Goal: Information Seeking & Learning: Understand process/instructions

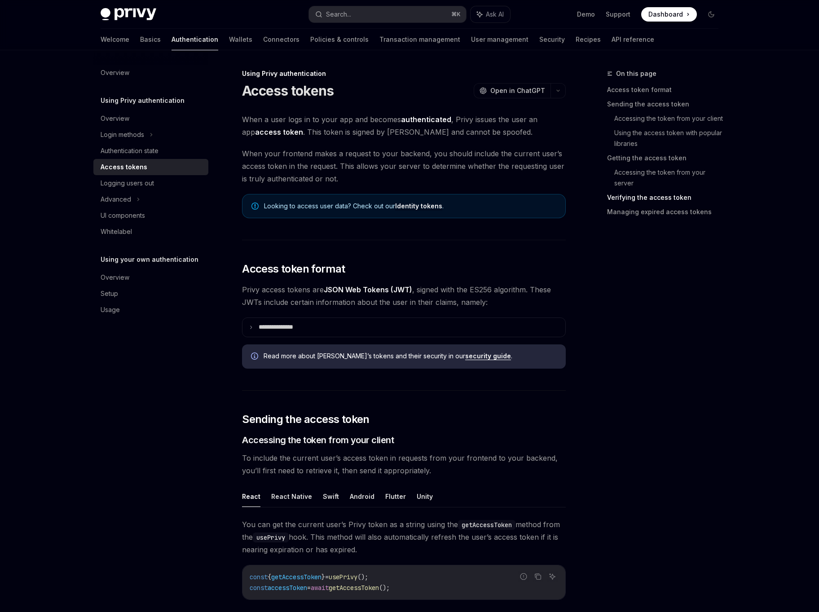
scroll to position [1421, 0]
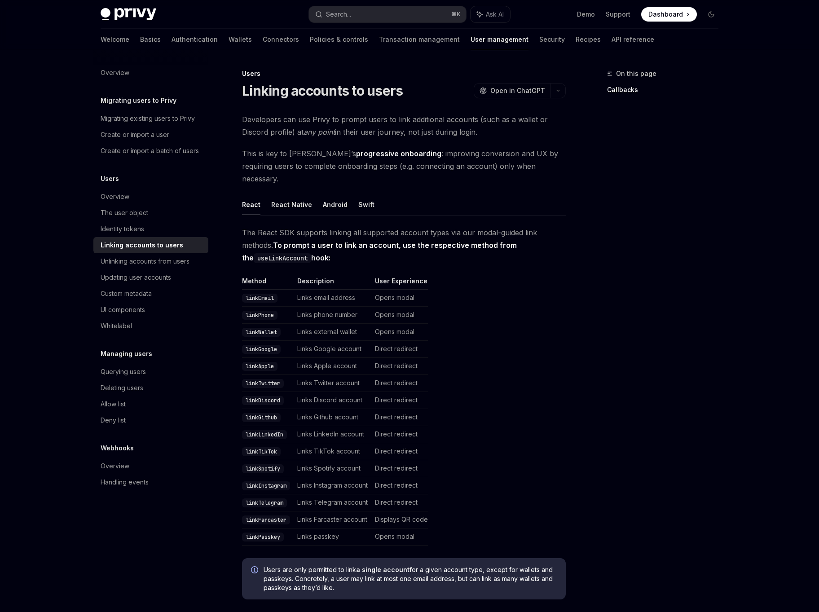
scroll to position [44, 0]
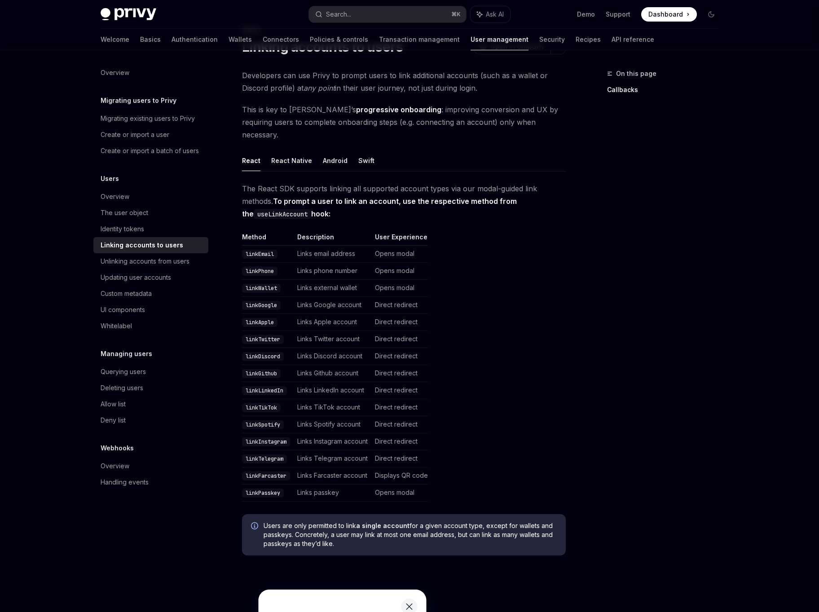
click at [252, 335] on code "linkTwitter" at bounding box center [263, 339] width 42 height 9
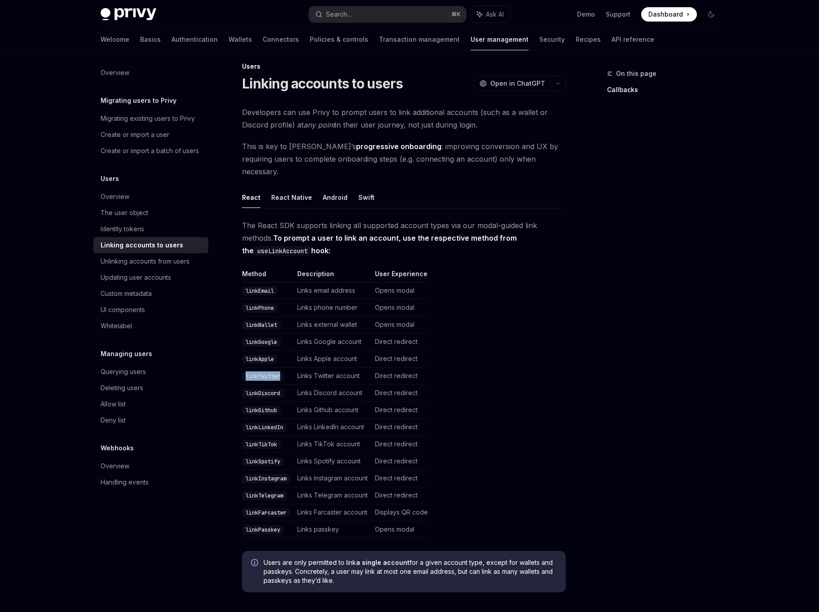
scroll to position [7, 0]
click at [320, 334] on td "Links Google account" at bounding box center [333, 342] width 78 height 17
click at [259, 385] on td "linkDiscord" at bounding box center [268, 393] width 52 height 17
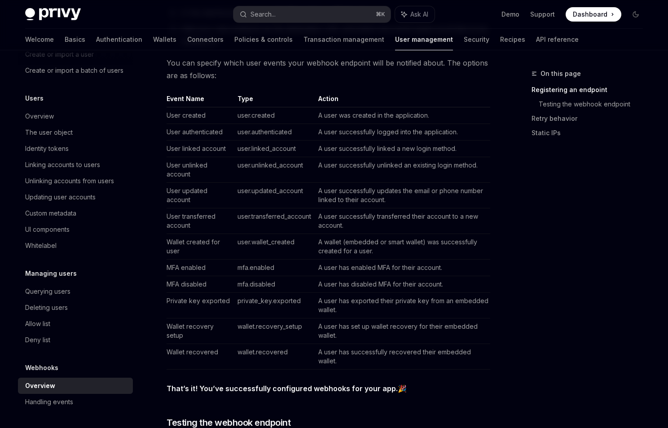
scroll to position [568, 0]
click at [185, 199] on td "User updated account" at bounding box center [200, 196] width 67 height 26
click at [245, 203] on td "user.updated_account" at bounding box center [274, 196] width 81 height 26
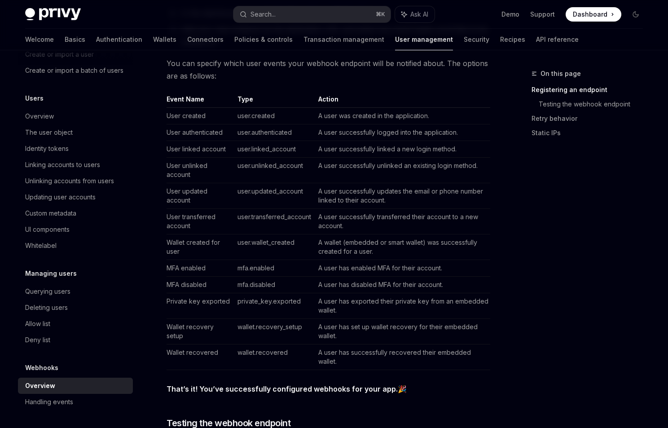
click at [245, 203] on td "user.updated_account" at bounding box center [274, 196] width 81 height 26
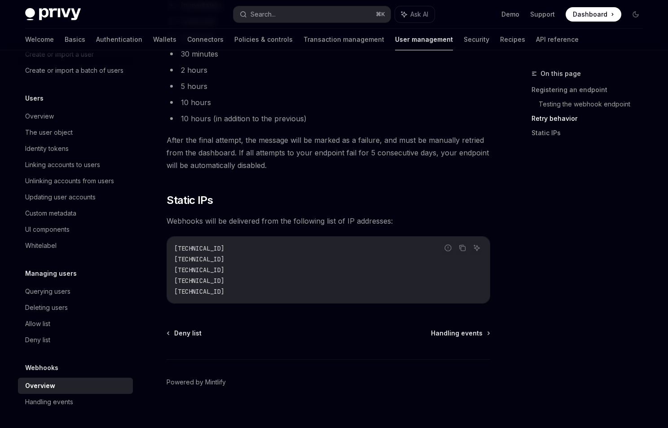
scroll to position [1123, 0]
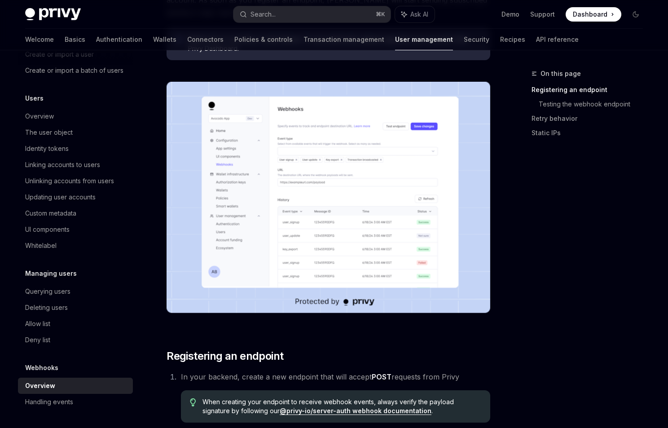
scroll to position [80, 0]
click at [80, 404] on div "Handling events" at bounding box center [76, 402] width 102 height 11
type textarea "*"
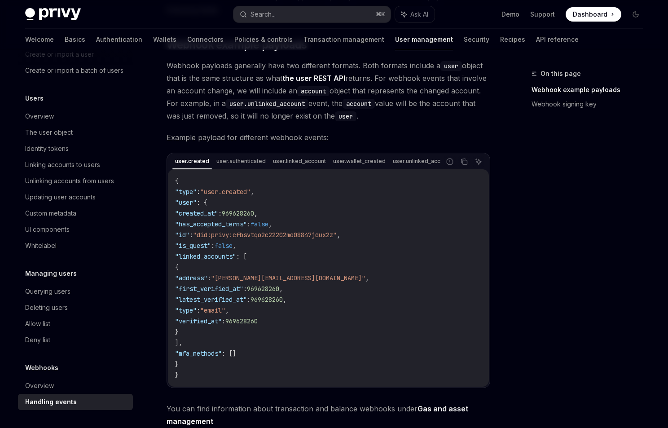
scroll to position [133, 0]
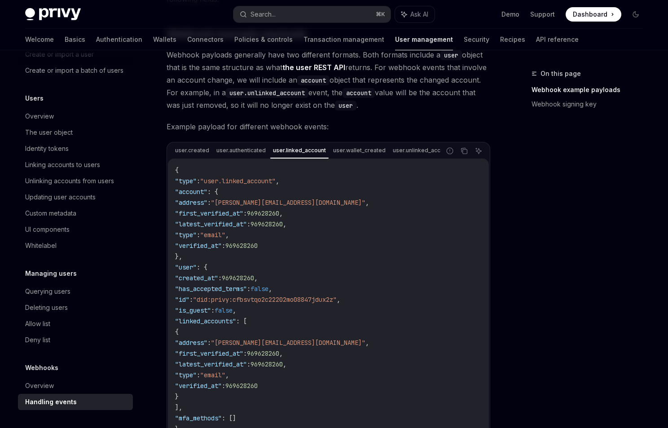
click at [276, 274] on code "{ "type" : "user.linked_account" , "account" : { "address" : "bilbo@privy.io" ,…" at bounding box center [328, 305] width 307 height 280
click at [283, 225] on span "969628260" at bounding box center [267, 224] width 32 height 8
click at [276, 256] on code "{ "type" : "user.linked_account" , "account" : { "address" : "bilbo@privy.io" ,…" at bounding box center [328, 305] width 307 height 280
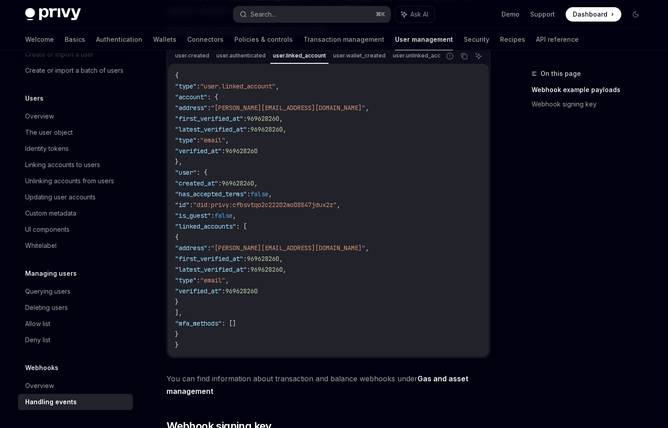
scroll to position [233, 0]
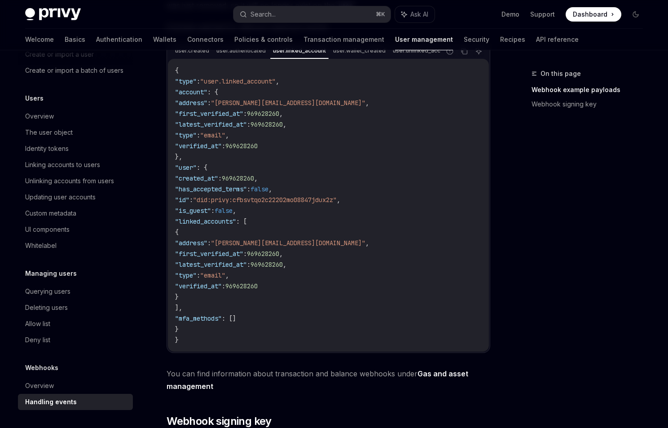
click at [267, 199] on span ""did:privy:cfbsvtqo2c22202mo08847jdux2z"" at bounding box center [265, 200] width 144 height 8
click at [247, 262] on span ""latest_verified_at"" at bounding box center [211, 265] width 72 height 8
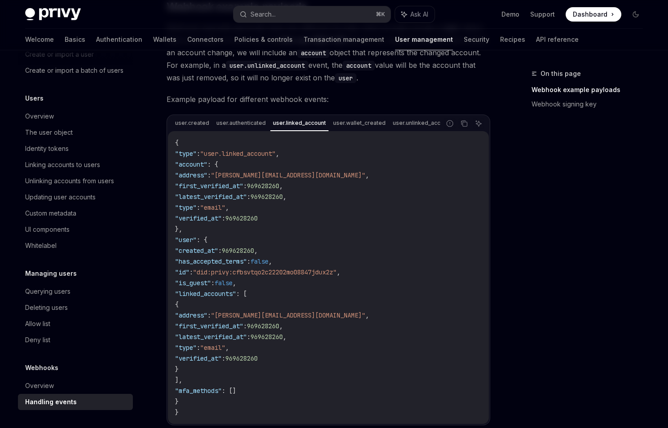
scroll to position [161, 0]
click at [244, 175] on span ""bilbo@privy.io"" at bounding box center [288, 175] width 155 height 8
click at [222, 218] on span ""verified_at"" at bounding box center [198, 218] width 47 height 8
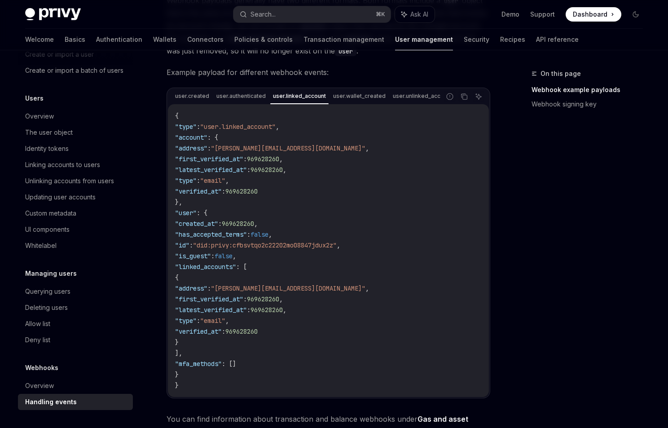
scroll to position [200, 0]
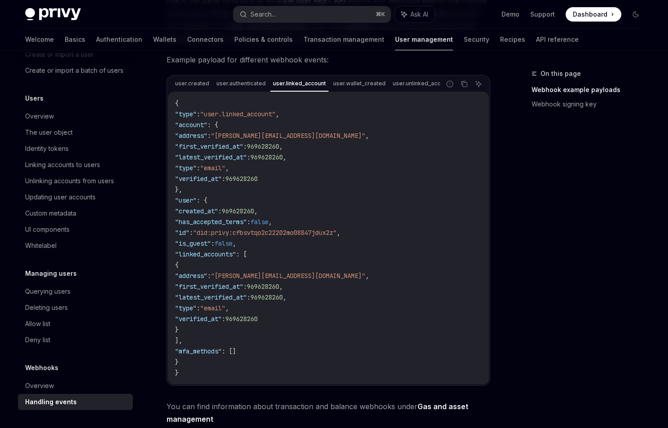
click at [241, 234] on span ""did:privy:cfbsvtqo2c22202mo08847jdux2z"" at bounding box center [265, 233] width 144 height 8
click at [238, 286] on span ""first_verified_at"" at bounding box center [209, 287] width 68 height 8
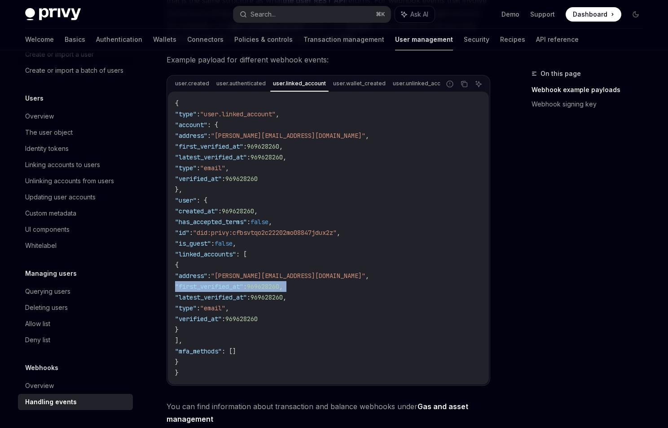
click at [200, 307] on span ":" at bounding box center [199, 308] width 4 height 8
click at [224, 336] on code "{ "type" : "user.linked_account" , "account" : { "address" : "bilbo@privy.io" ,…" at bounding box center [328, 238] width 307 height 280
click at [223, 355] on code "{ "type" : "user.linked_account" , "account" : { "address" : "bilbo@privy.io" ,…" at bounding box center [328, 238] width 307 height 280
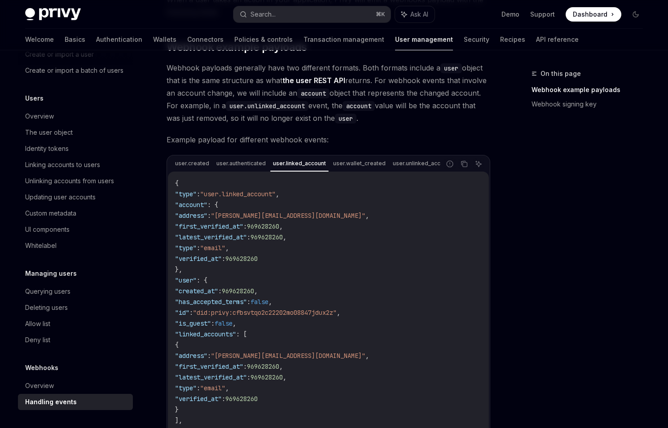
scroll to position [0, 0]
click at [230, 180] on code "{ "type" : "user.linked_account" , "account" : { "address" : "bilbo@privy.io" ,…" at bounding box center [328, 318] width 307 height 280
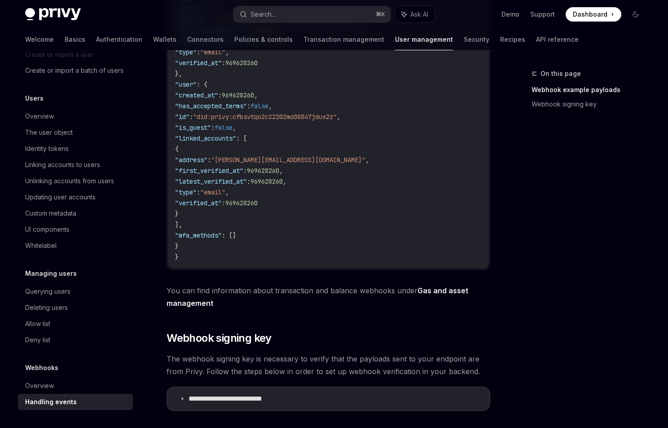
scroll to position [432, 0]
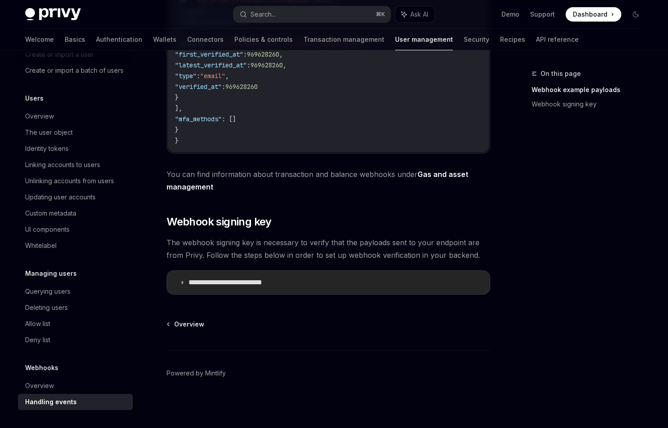
click at [213, 274] on summary "**********" at bounding box center [328, 282] width 323 height 23
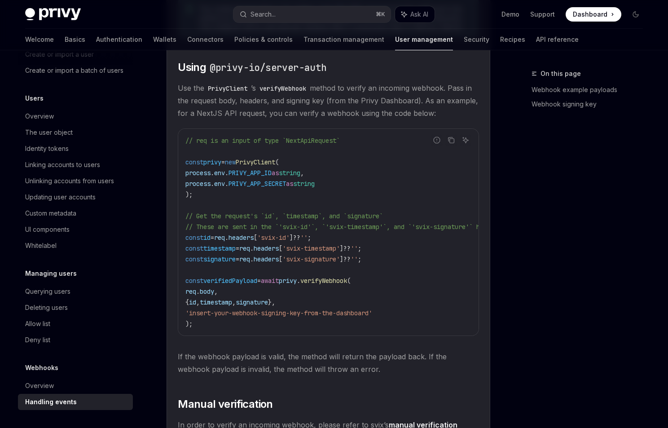
scroll to position [788, 0]
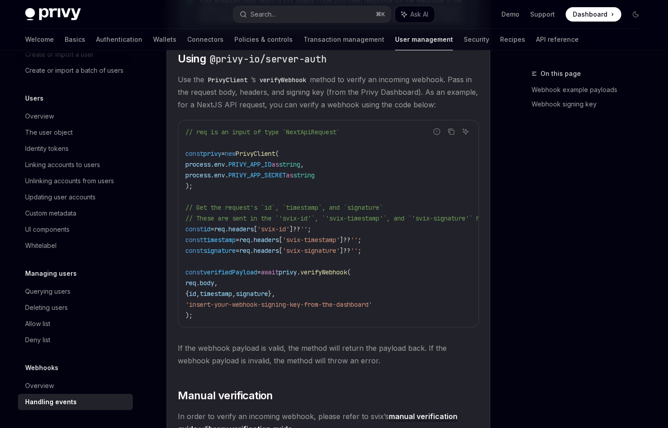
click at [304, 249] on span "'svix-signature'" at bounding box center [311, 251] width 57 height 8
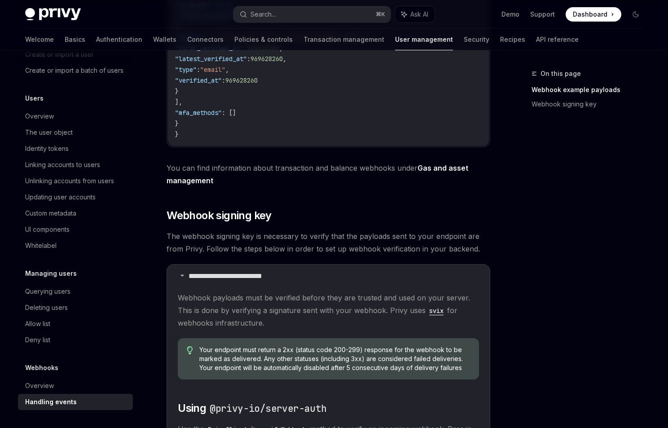
scroll to position [438, 0]
click at [246, 242] on span "The webhook signing key is necessary to verify that the payloads sent to your e…" at bounding box center [329, 242] width 324 height 25
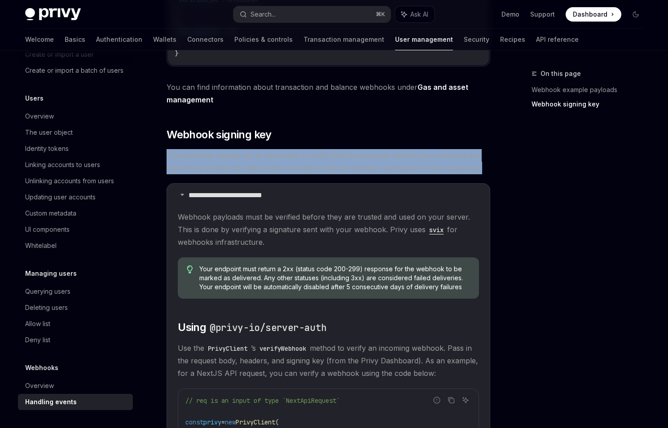
scroll to position [556, 0]
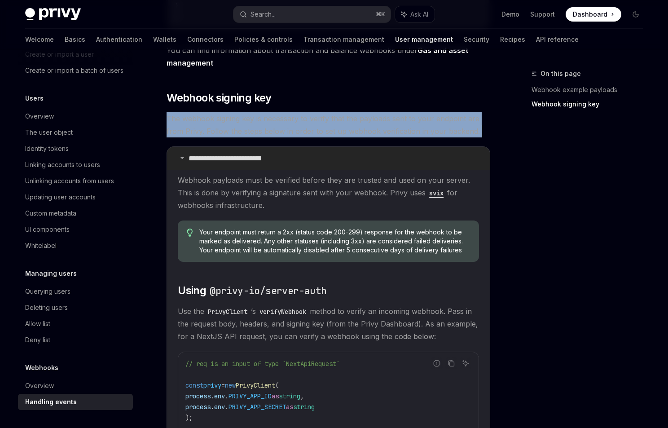
click at [257, 155] on p "**********" at bounding box center [239, 158] width 100 height 9
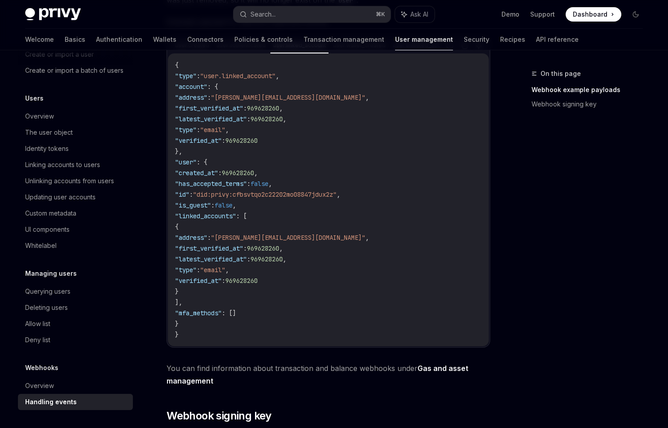
scroll to position [236, 0]
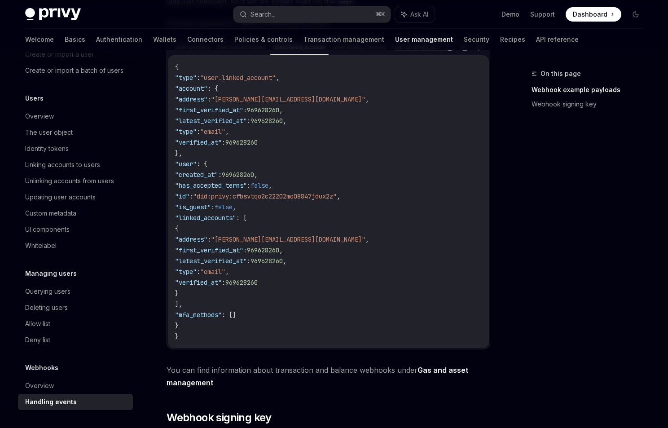
click at [292, 198] on span ""did:privy:cfbsvtqo2c22202mo08847jdux2z"" at bounding box center [265, 196] width 144 height 8
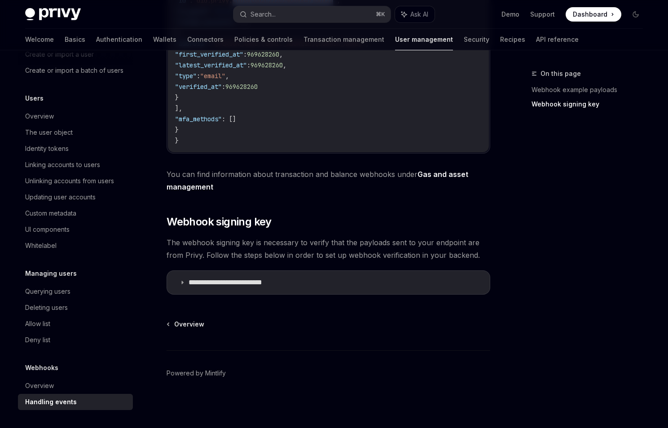
scroll to position [564, 0]
click at [271, 271] on summary "**********" at bounding box center [328, 282] width 323 height 23
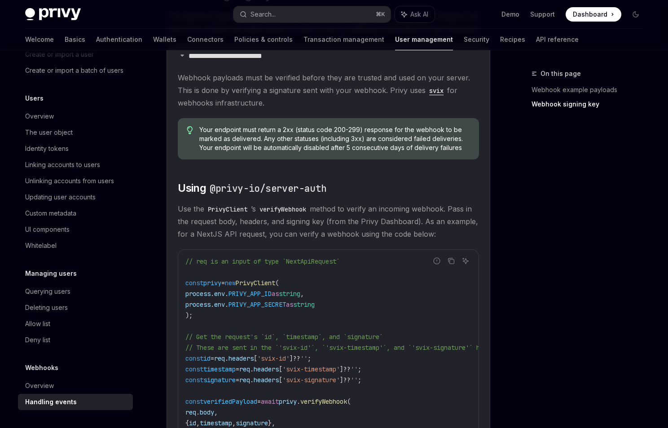
scroll to position [662, 0]
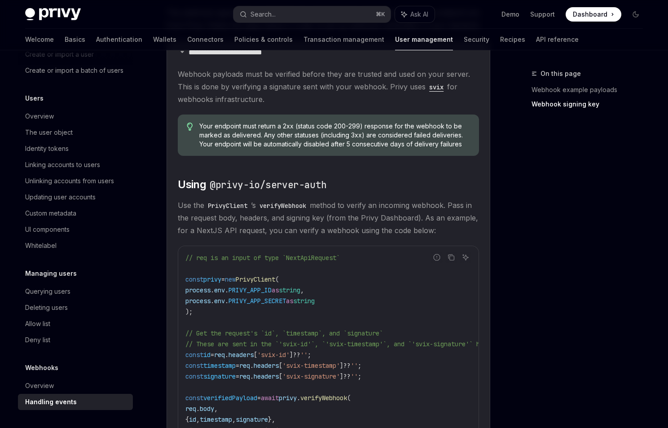
click at [379, 207] on span "Use the PrivyClient ’s verifyWebhook method to verify an incoming webhook. Pass…" at bounding box center [328, 218] width 301 height 38
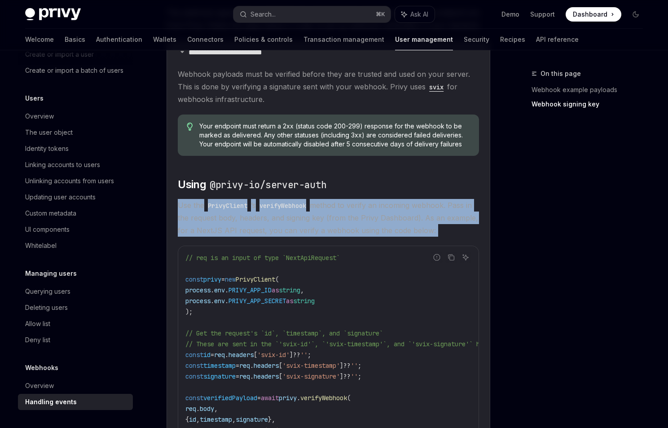
click at [373, 230] on span "Use the PrivyClient ’s verifyWebhook method to verify an incoming webhook. Pass…" at bounding box center [328, 218] width 301 height 38
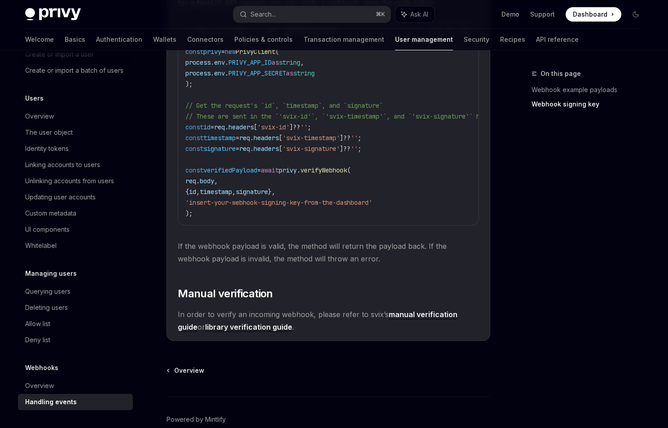
scroll to position [940, 0]
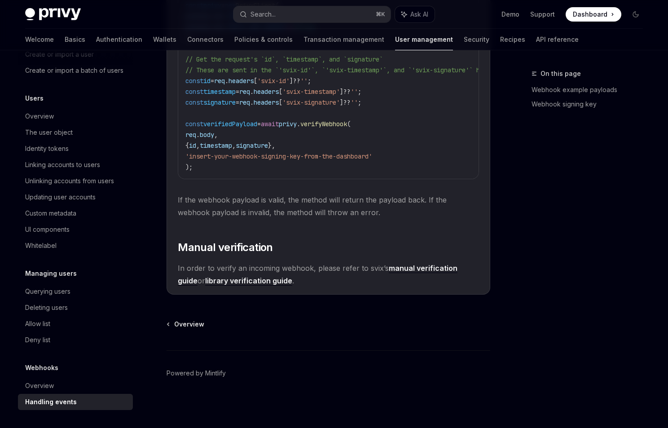
click at [414, 266] on link "manual verification guide" at bounding box center [318, 275] width 280 height 22
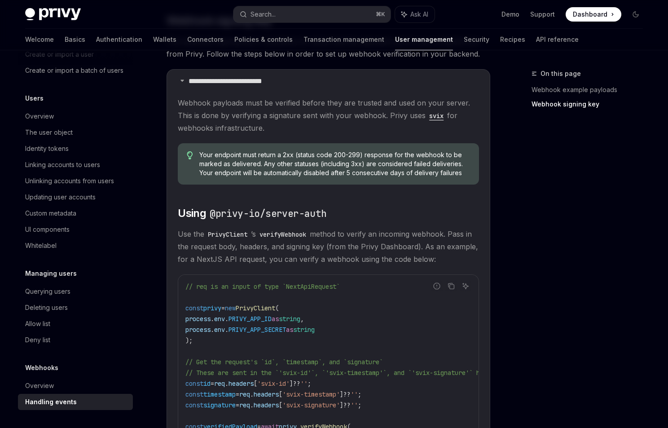
scroll to position [635, 0]
click at [383, 165] on span "Your endpoint must return a 2xx (status code 200-299) response for the webhook …" at bounding box center [334, 162] width 271 height 27
click at [348, 195] on children "Webhook payloads must be verified before they are trusted and used on your serv…" at bounding box center [328, 341] width 301 height 493
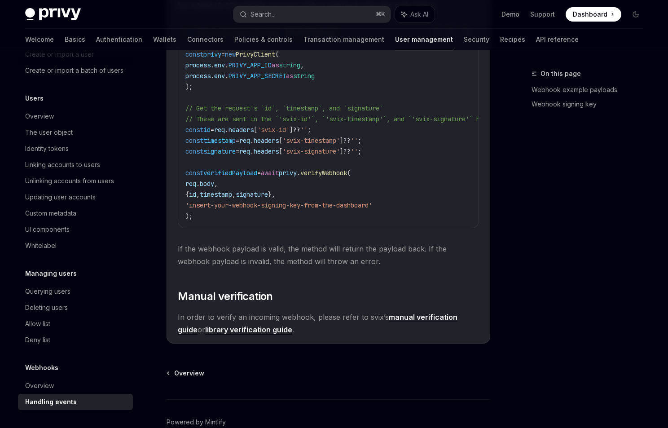
scroll to position [943, 0]
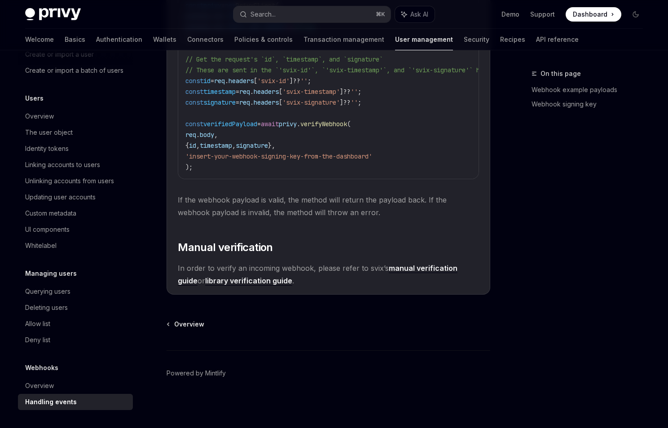
click at [290, 269] on span "In order to verify an incoming webhook, please refer to svix’s manual verificat…" at bounding box center [328, 274] width 301 height 25
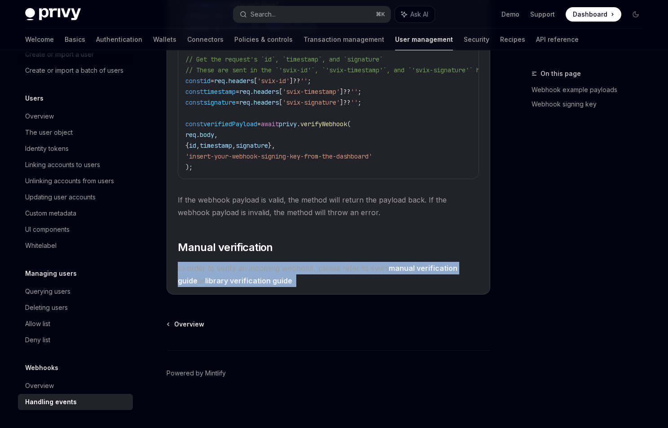
click at [294, 275] on span "In order to verify an incoming webhook, please refer to svix’s manual verificat…" at bounding box center [328, 274] width 301 height 25
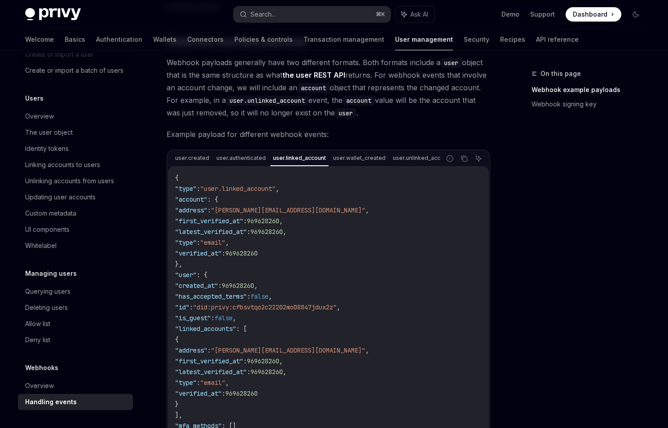
scroll to position [104, 0]
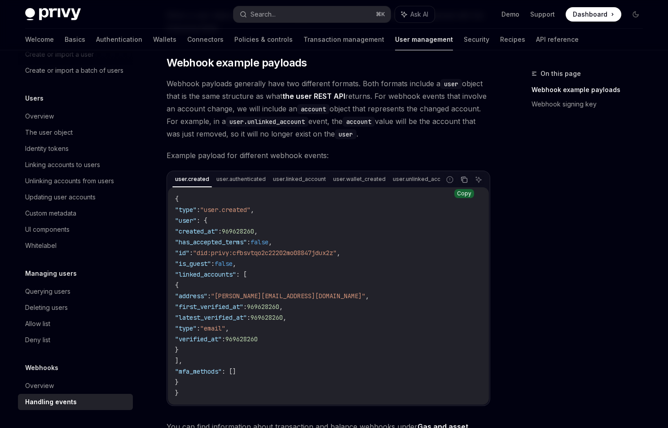
click at [460, 180] on button "Copy the contents from the code block" at bounding box center [465, 180] width 12 height 12
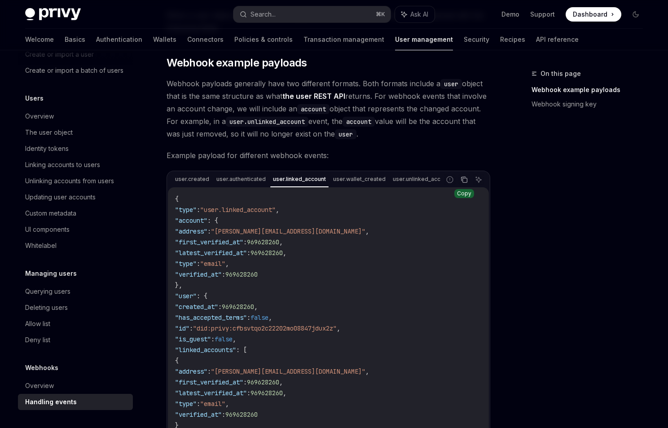
click at [465, 180] on icon "Copy the contents from the code block" at bounding box center [465, 180] width 4 height 4
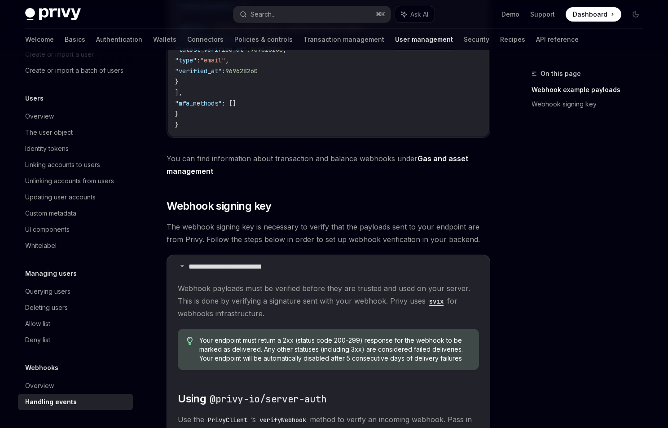
scroll to position [448, 0]
